Goal: Information Seeking & Learning: Learn about a topic

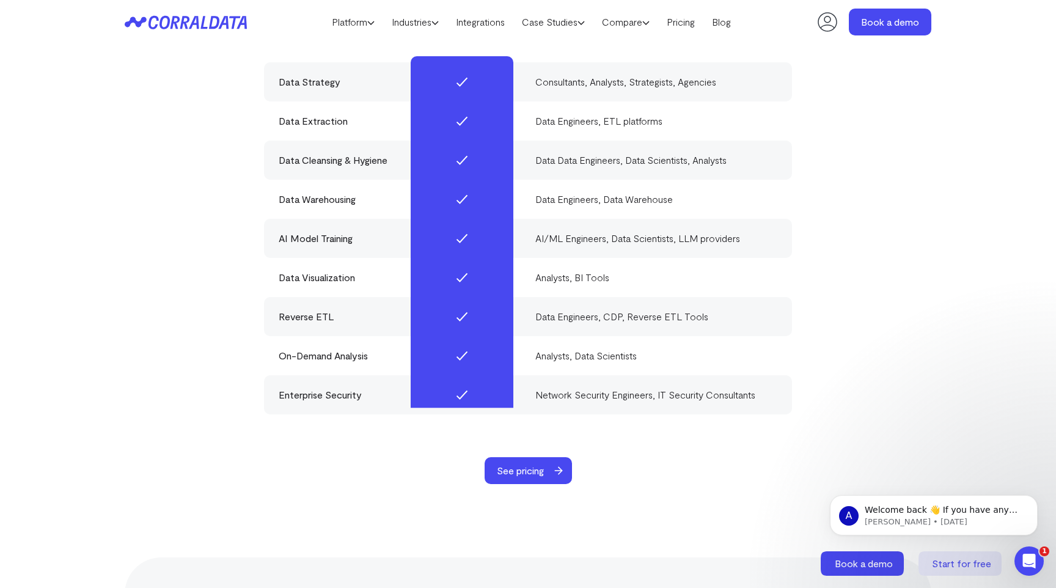
scroll to position [3660, 0]
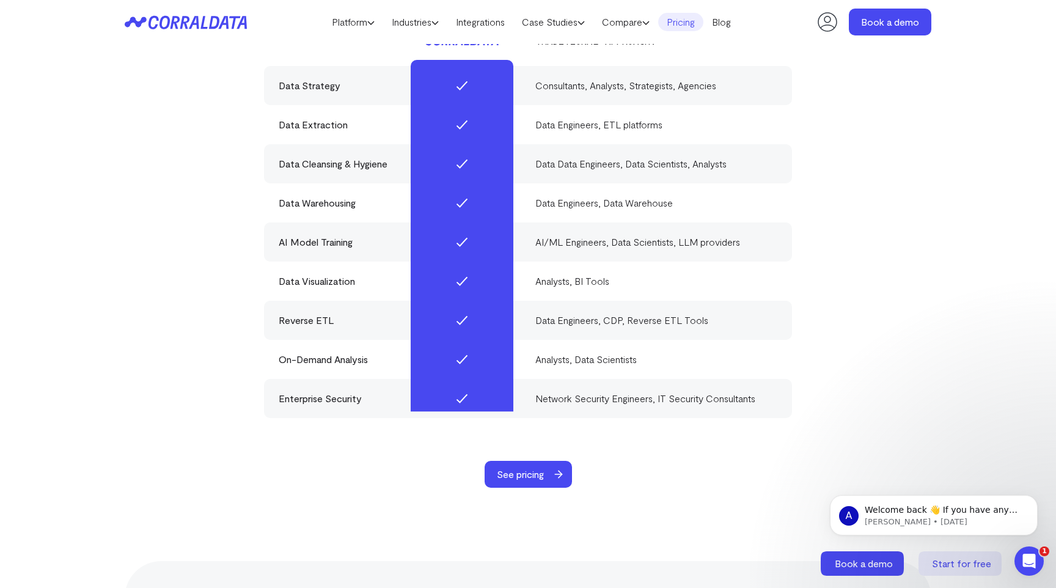
click at [697, 17] on link "Pricing" at bounding box center [680, 22] width 45 height 18
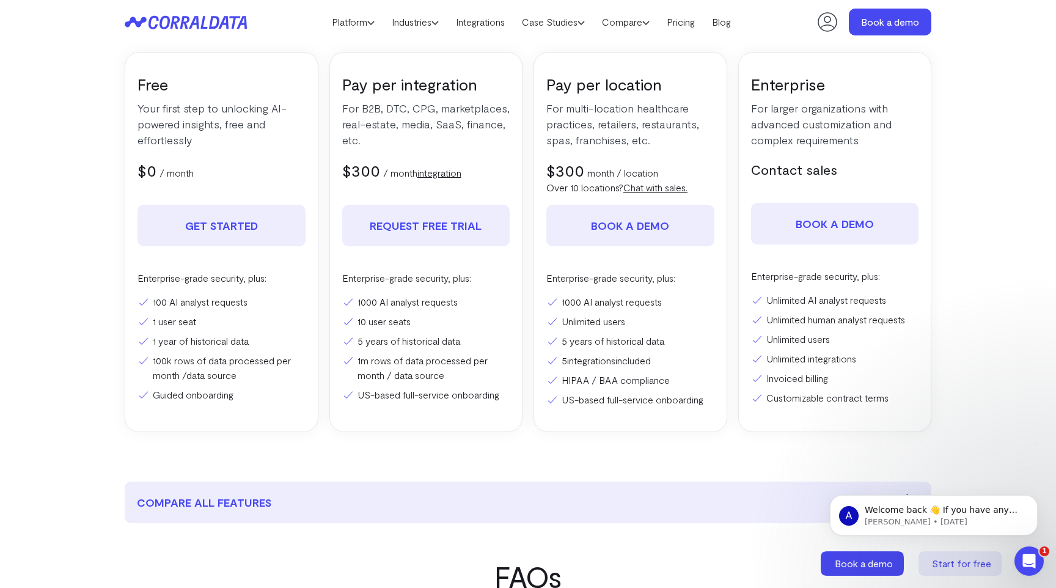
scroll to position [201, 0]
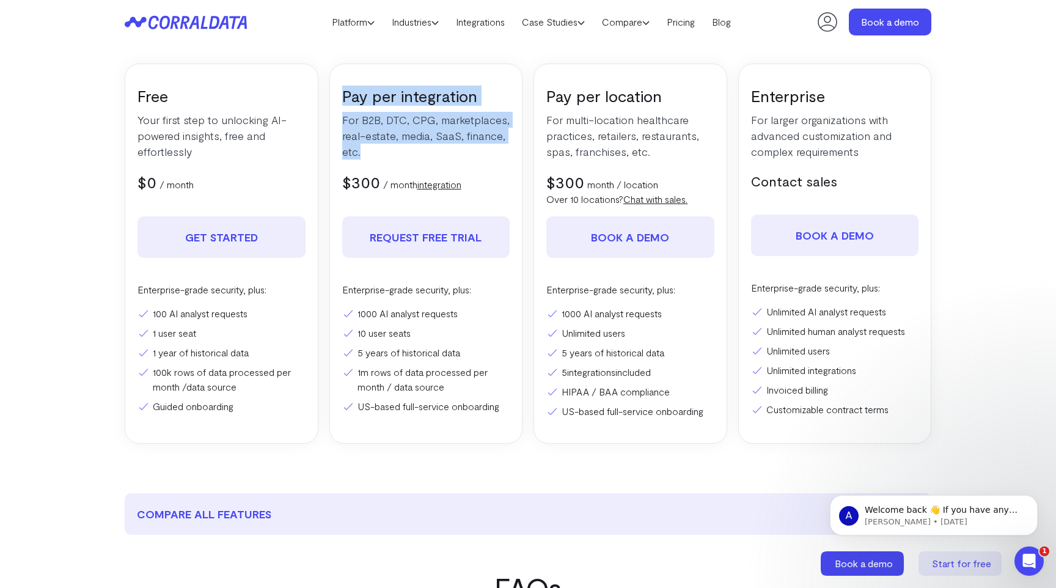
drag, startPoint x: 344, startPoint y: 95, endPoint x: 499, endPoint y: 150, distance: 164.5
click at [499, 150] on div "Pay per integration For B2B, DTC, CPG, marketplaces, real-estate, media, SaaS, …" at bounding box center [427, 254] width 194 height 380
click at [499, 150] on p "For B2B, DTC, CPG, marketplaces, real-estate, media, SaaS, finance, etc." at bounding box center [426, 136] width 168 height 48
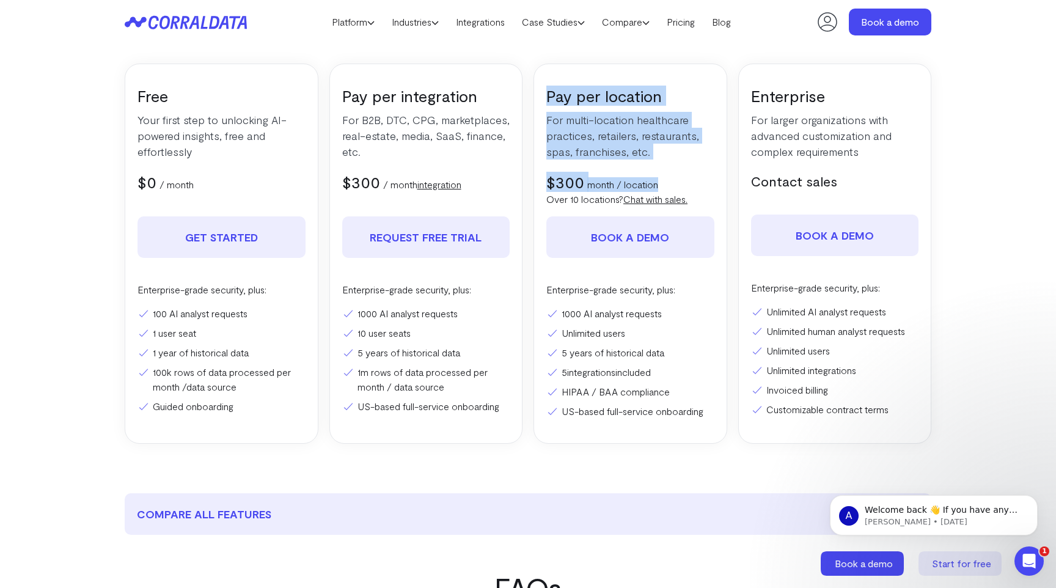
drag, startPoint x: 548, startPoint y: 93, endPoint x: 724, endPoint y: 183, distance: 198.0
click at [724, 184] on div "Pay per location For multi-location healthcare practices, retailers, restaurant…" at bounding box center [631, 254] width 194 height 380
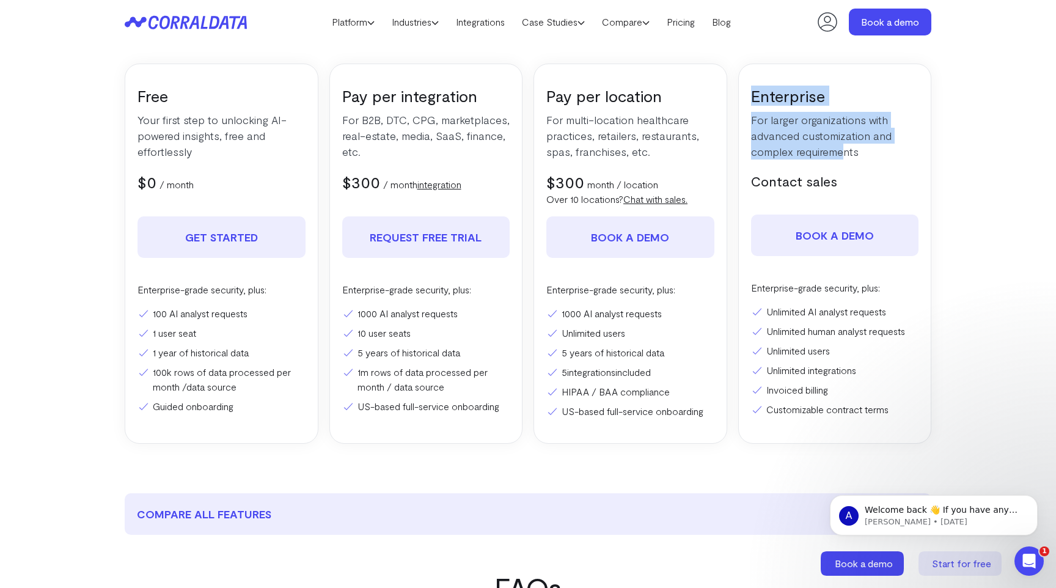
drag, startPoint x: 753, startPoint y: 94, endPoint x: 847, endPoint y: 147, distance: 107.8
click at [847, 147] on div "Enterprise For larger organizations with advanced customization and complex req…" at bounding box center [836, 254] width 194 height 380
